Goal: Find contact information: Find contact information

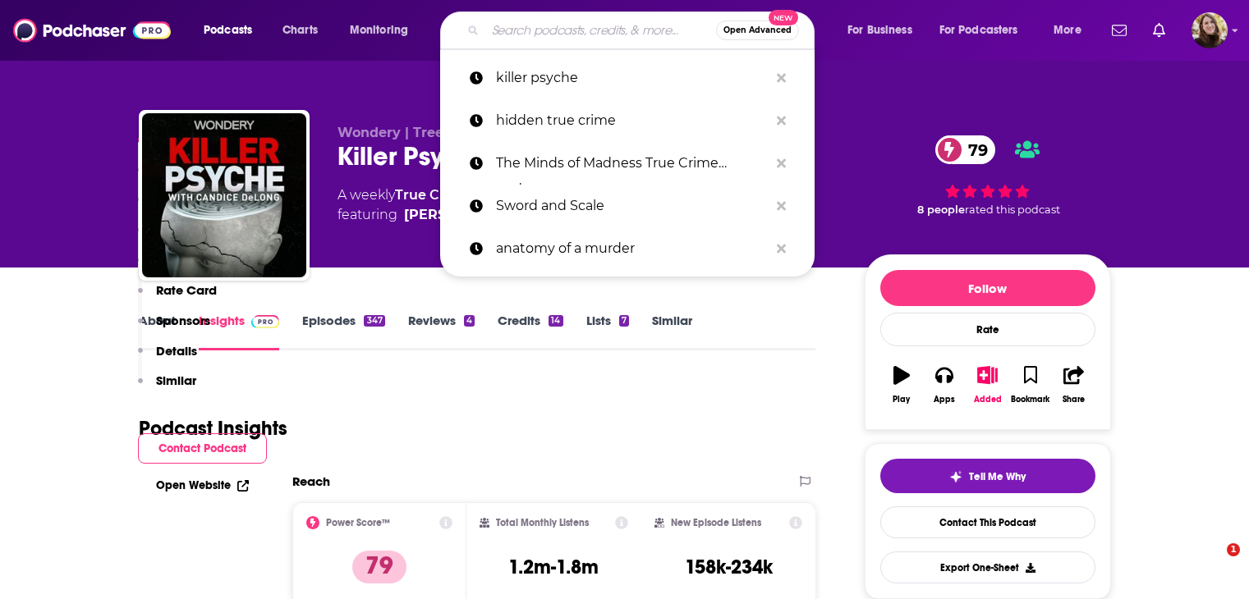
click at [542, 34] on input "Search podcasts, credits, & more..." at bounding box center [600, 30] width 231 height 26
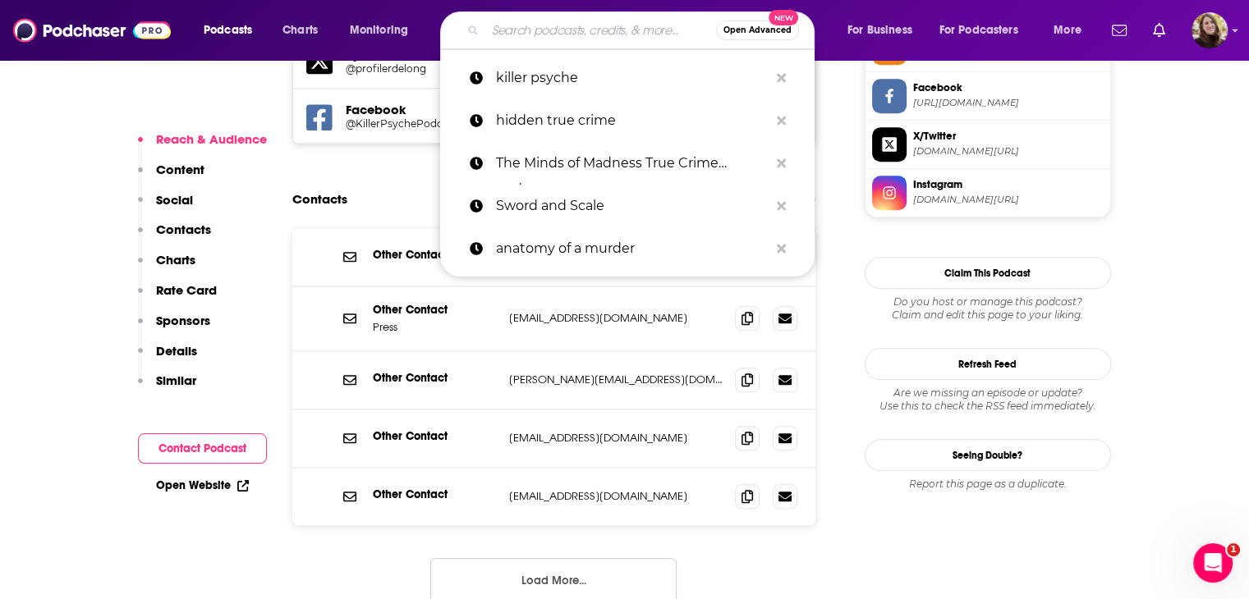
type input "Anatomy of Murder"
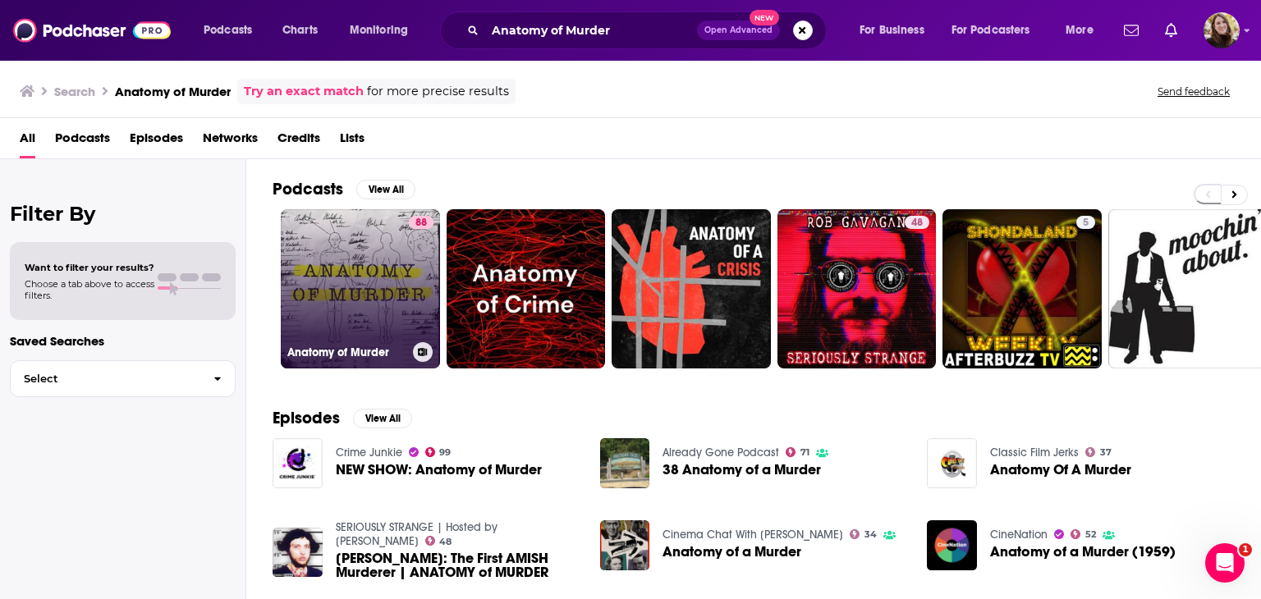
click at [349, 264] on link "88 Anatomy of Murder" at bounding box center [360, 288] width 159 height 159
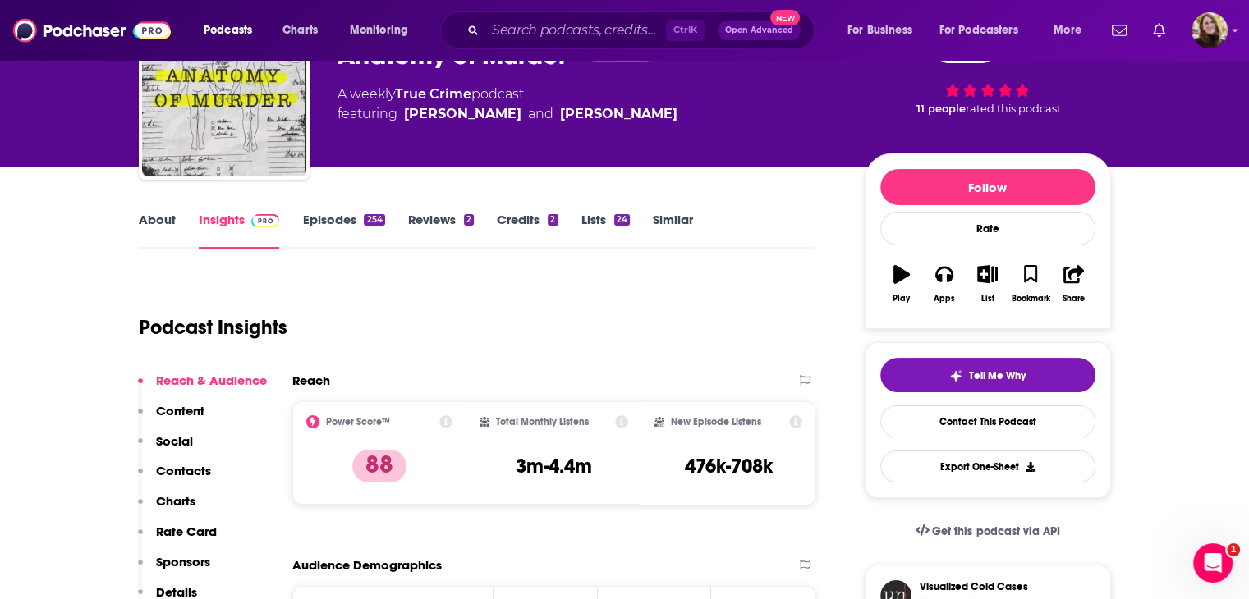
scroll to position [164, 0]
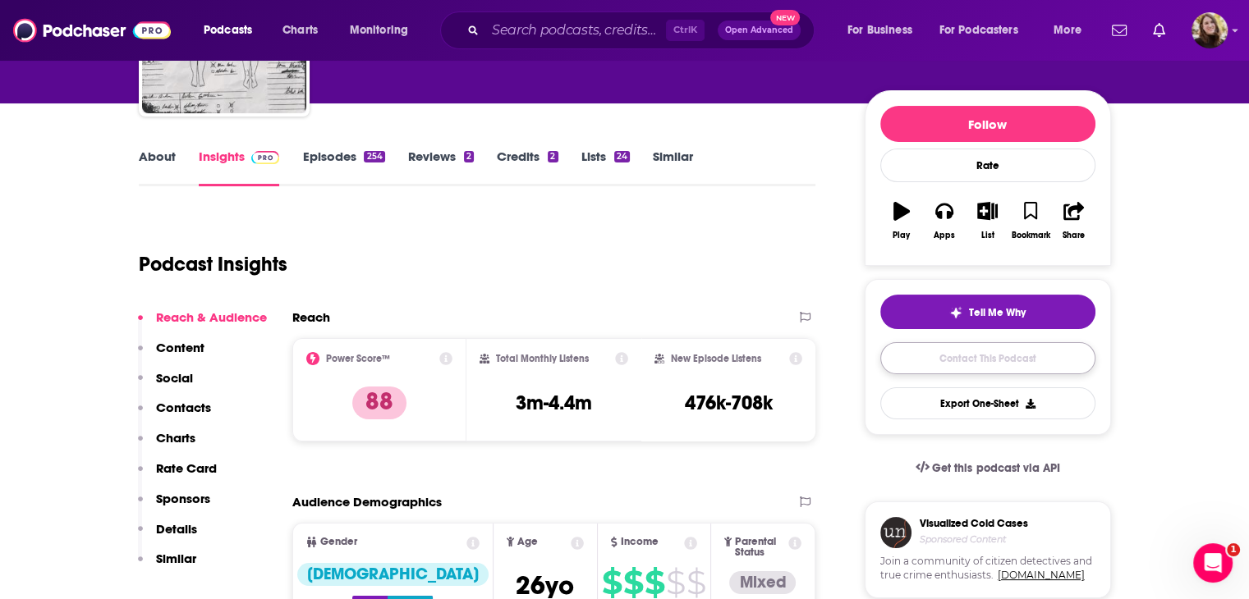
click at [959, 356] on link "Contact This Podcast" at bounding box center [987, 358] width 215 height 32
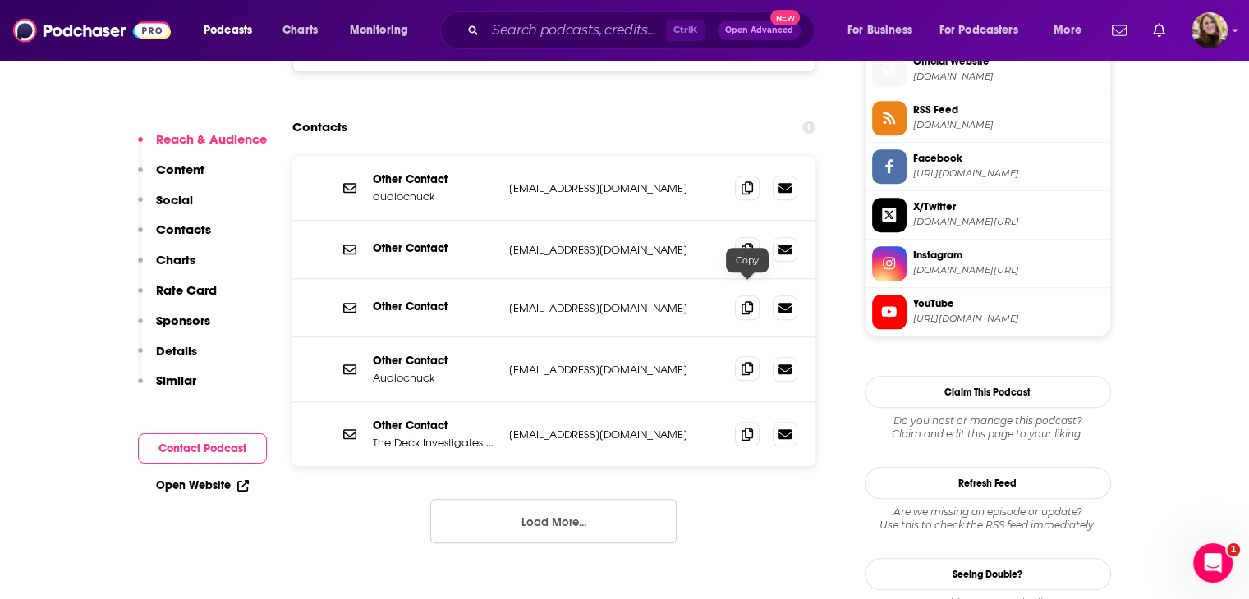
scroll to position [1593, 0]
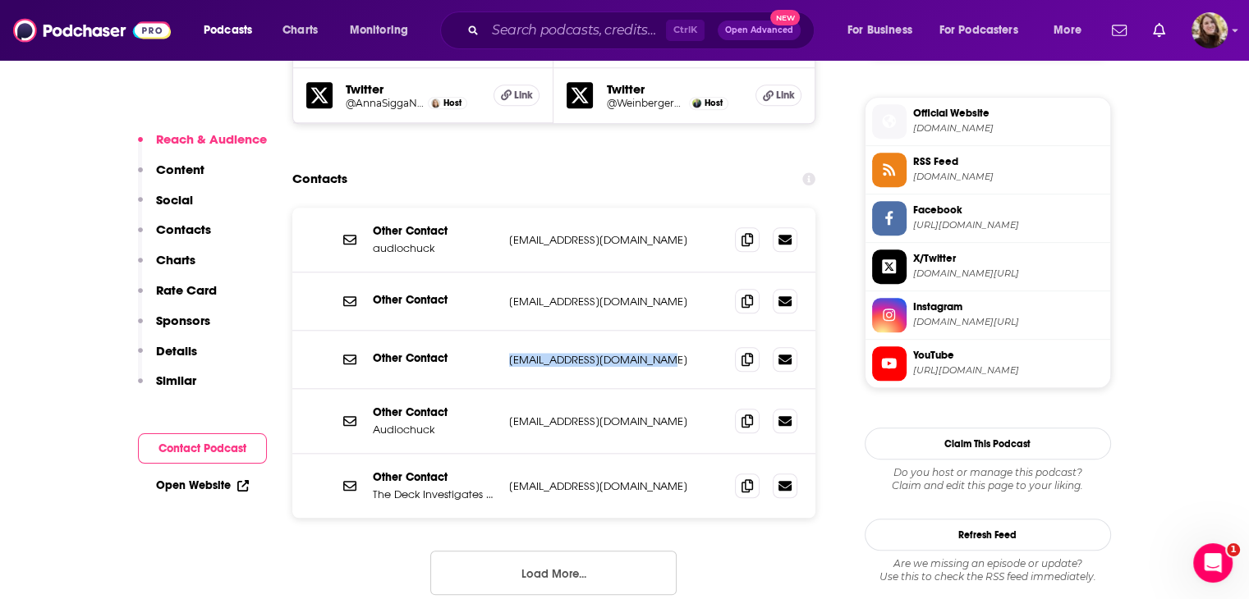
drag, startPoint x: 670, startPoint y: 280, endPoint x: 507, endPoint y: 287, distance: 163.5
click at [507, 331] on div "Other Contact CrimeJunkie@audiochuck.com CrimeJunkie@audiochuck.com" at bounding box center [554, 360] width 524 height 58
drag, startPoint x: 653, startPoint y: 349, endPoint x: 495, endPoint y: 354, distance: 157.7
click at [495, 389] on div "Other Contact Audiochuck content@audiochuck.com content@audiochuck.com" at bounding box center [554, 421] width 524 height 65
drag, startPoint x: 641, startPoint y: 166, endPoint x: 488, endPoint y: 166, distance: 153.5
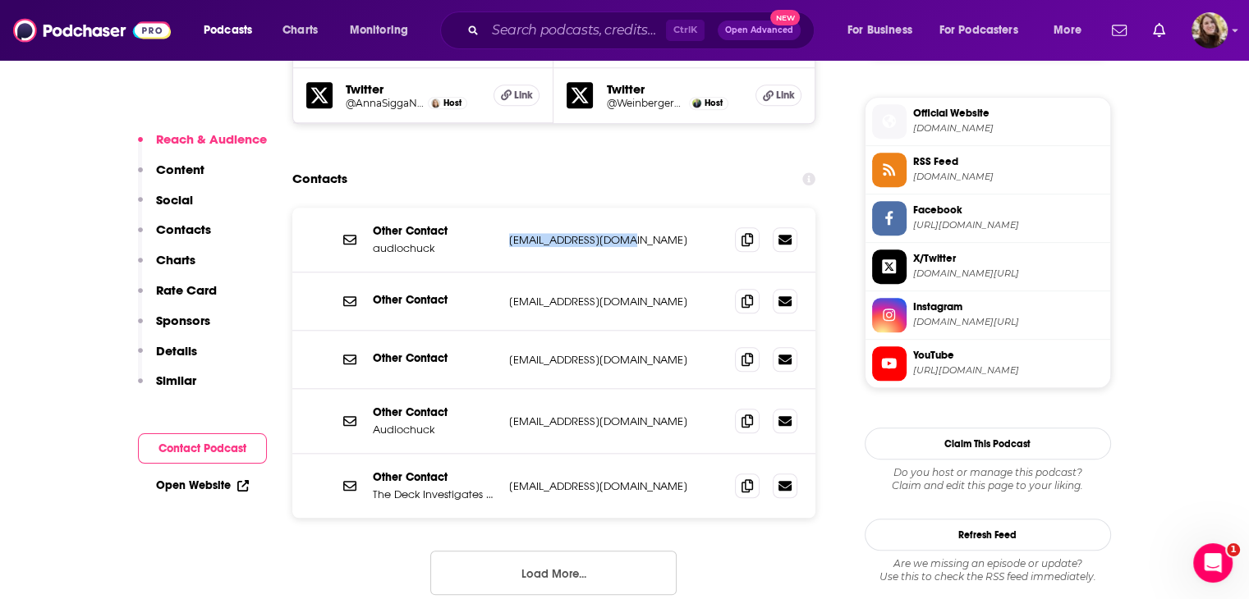
click at [0, 0] on div "Other Contact audiochuck press@audiochuck.com press@audiochuck.com" at bounding box center [0, 0] width 0 height 0
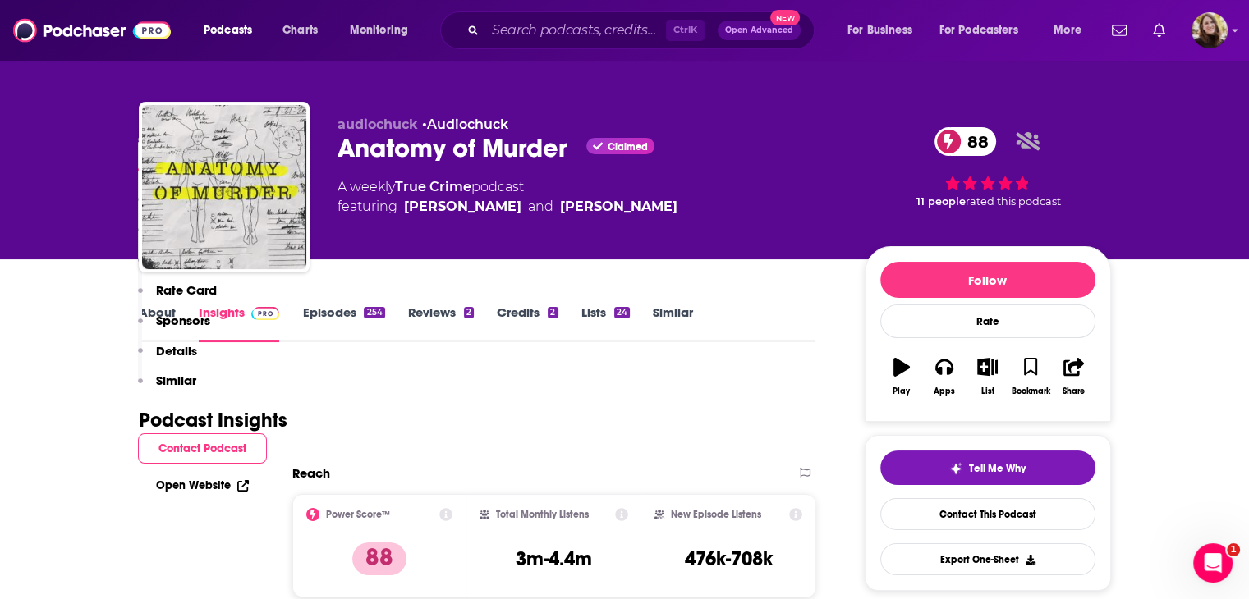
scroll to position [0, 0]
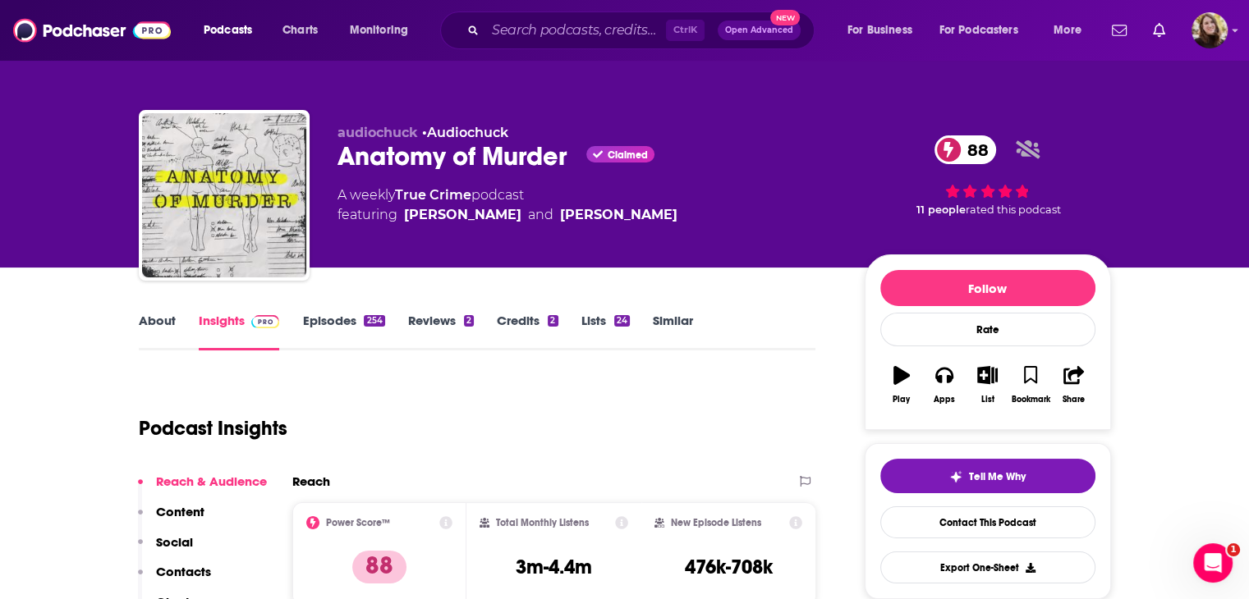
click at [158, 327] on link "About" at bounding box center [157, 332] width 37 height 38
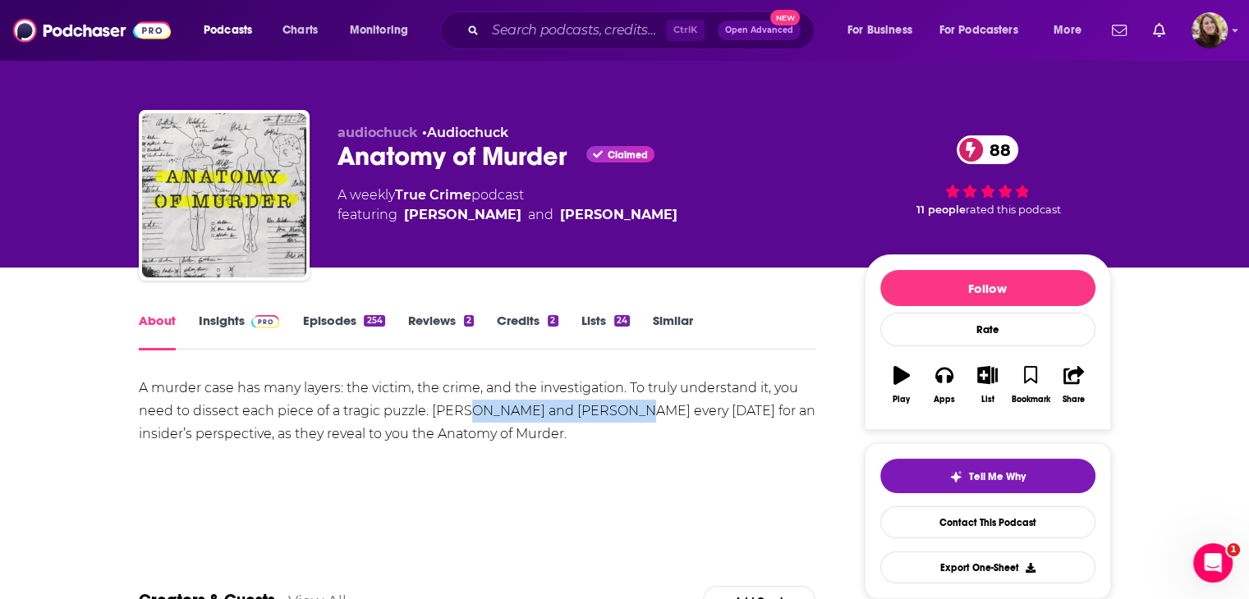
drag, startPoint x: 607, startPoint y: 412, endPoint x: 459, endPoint y: 418, distance: 147.9
click at [459, 418] on div "A murder case has many layers: the victim, the crime, and the investigation. To…" at bounding box center [477, 411] width 677 height 69
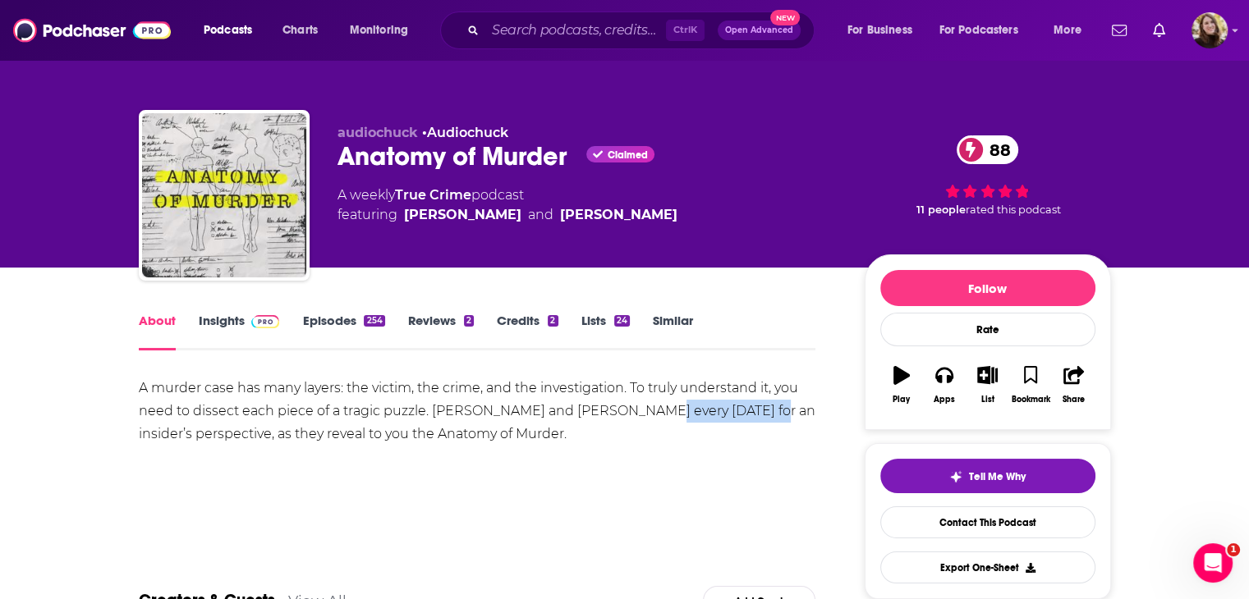
drag, startPoint x: 745, startPoint y: 407, endPoint x: 632, endPoint y: 417, distance: 112.9
click at [632, 417] on div "A murder case has many layers: the victim, the crime, and the investigation. To…" at bounding box center [477, 411] width 677 height 69
copy div "Scott Weinberger"
drag, startPoint x: 595, startPoint y: 411, endPoint x: 461, endPoint y: 421, distance: 135.0
click at [461, 421] on div "A murder case has many layers: the victim, the crime, and the investigation. To…" at bounding box center [477, 411] width 677 height 69
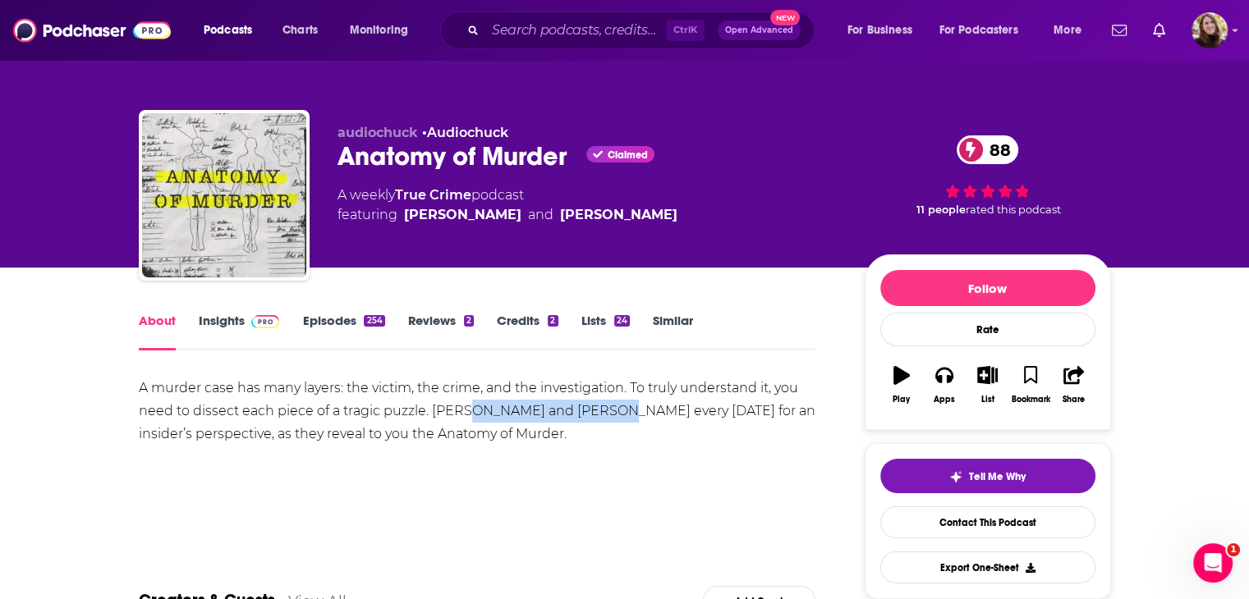
copy div "Anna-Sigga Nicolazzi"
